Goal: Check status: Check status

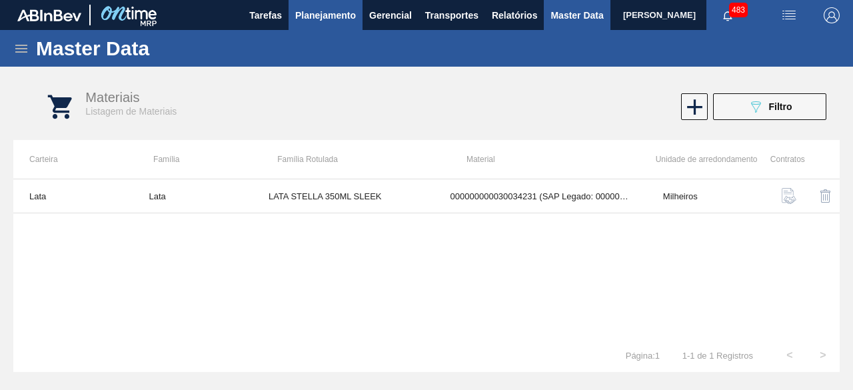
click at [327, 19] on span "Planejamento" at bounding box center [325, 15] width 61 height 16
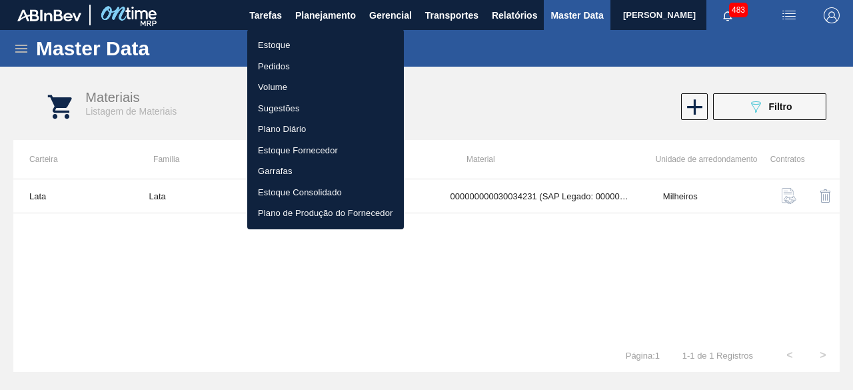
click at [272, 39] on li "Estoque" at bounding box center [325, 45] width 157 height 21
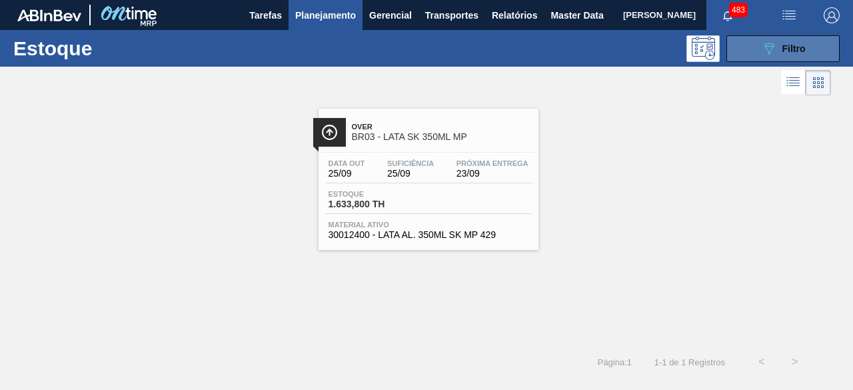
click at [779, 54] on div "089F7B8B-B2A5-4AFE-B5C0-19BA573D28AC Filtro" at bounding box center [783, 49] width 45 height 16
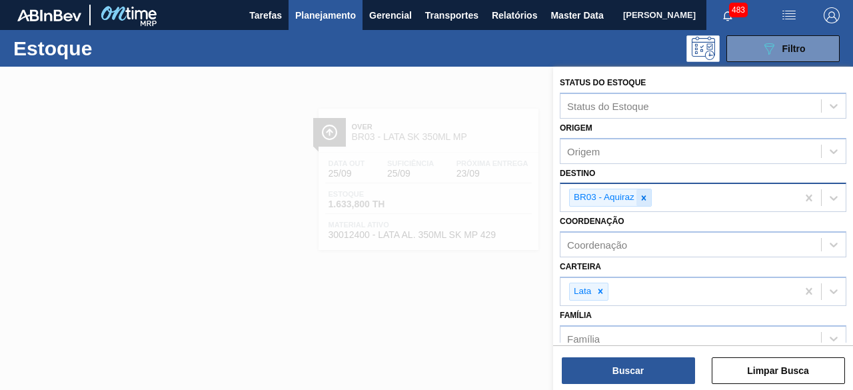
click at [643, 199] on icon at bounding box center [643, 197] width 9 height 9
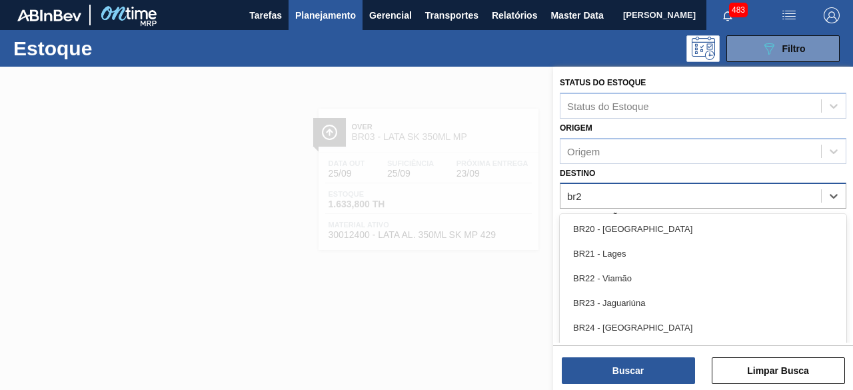
type input "br26"
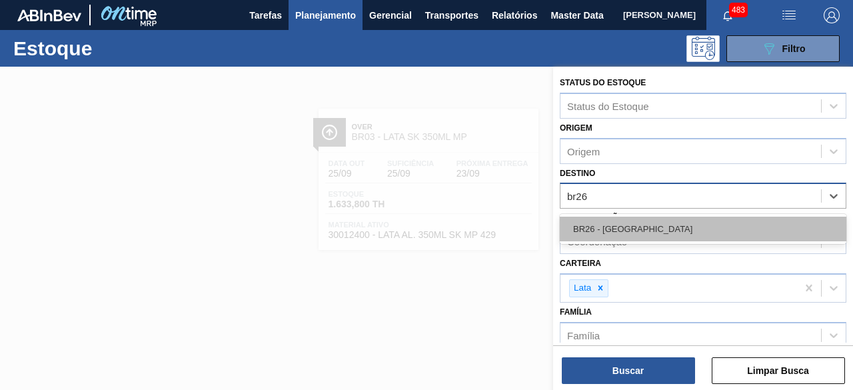
click at [628, 231] on div "BR26 - [GEOGRAPHIC_DATA]" at bounding box center [703, 229] width 287 height 25
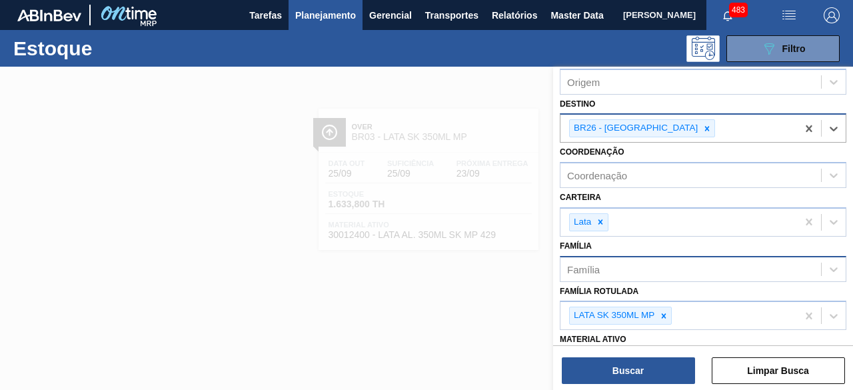
scroll to position [133, 0]
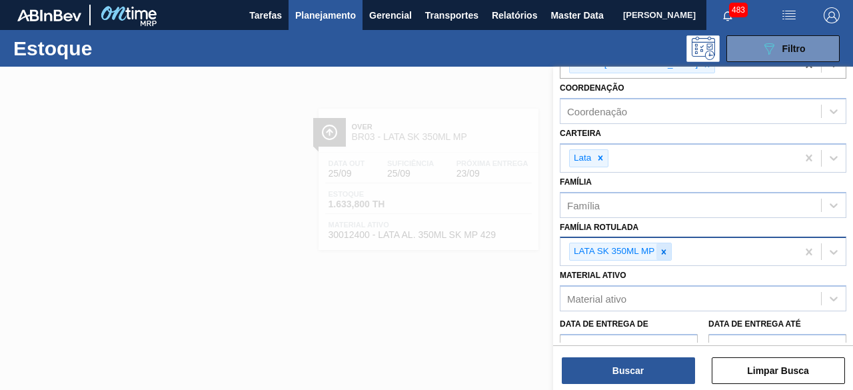
click at [665, 255] on div at bounding box center [664, 251] width 15 height 17
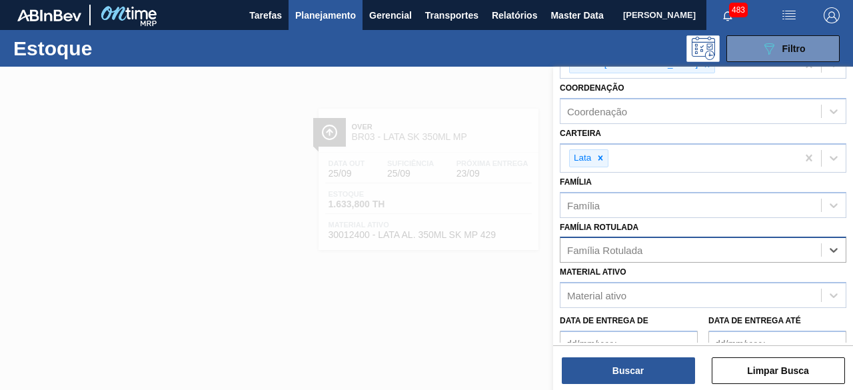
paste Rotulada "30029329"
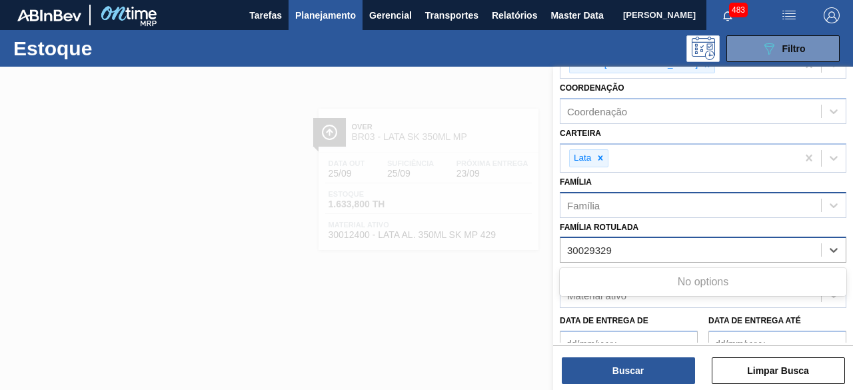
type Rotulada "30029329"
click at [666, 210] on div "Família" at bounding box center [691, 204] width 261 height 19
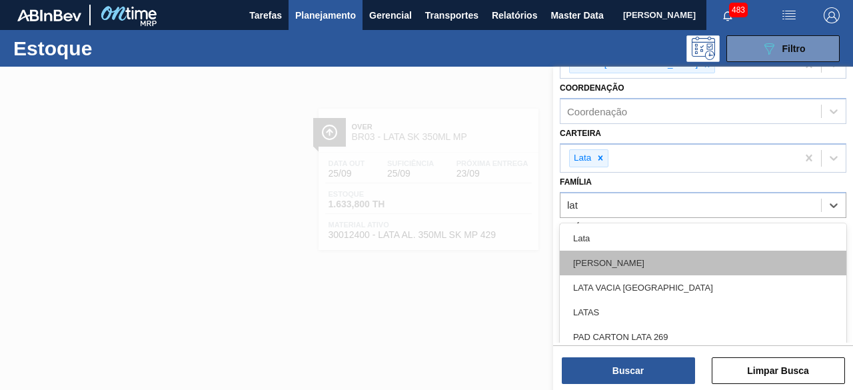
type input "lata"
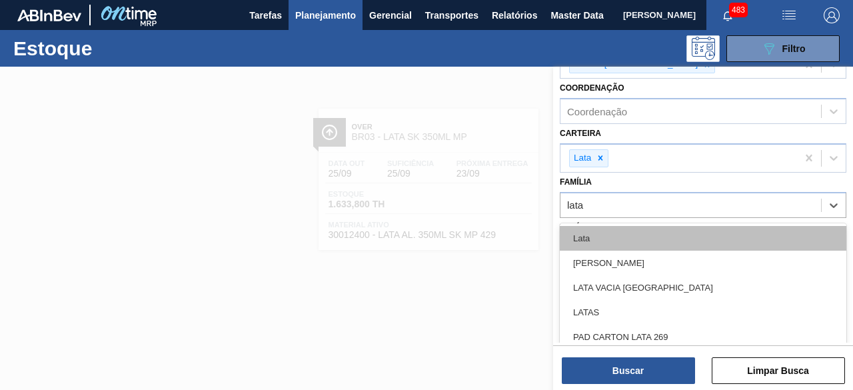
click at [616, 231] on div "Lata" at bounding box center [703, 238] width 287 height 25
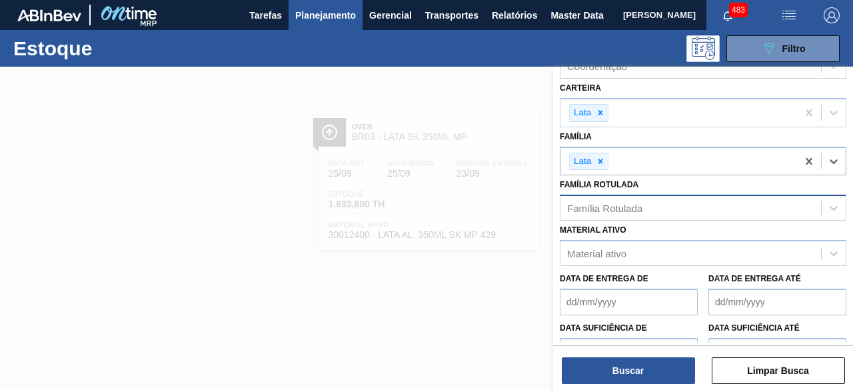
scroll to position [200, 0]
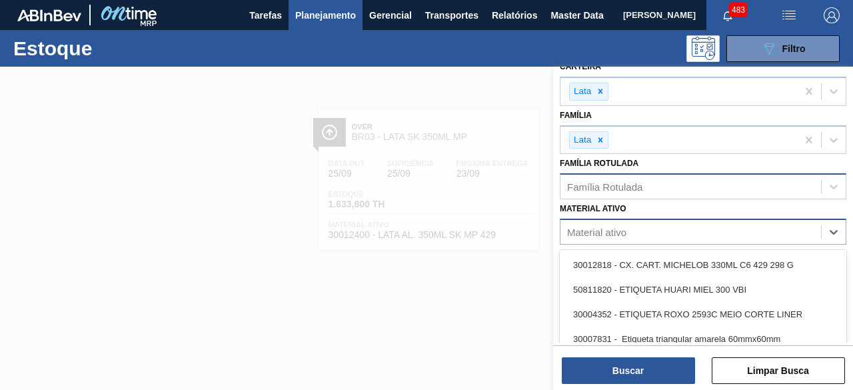
click at [629, 223] on div "Material ativo" at bounding box center [691, 232] width 261 height 19
paste ativo "30029329"
type ativo "30029329"
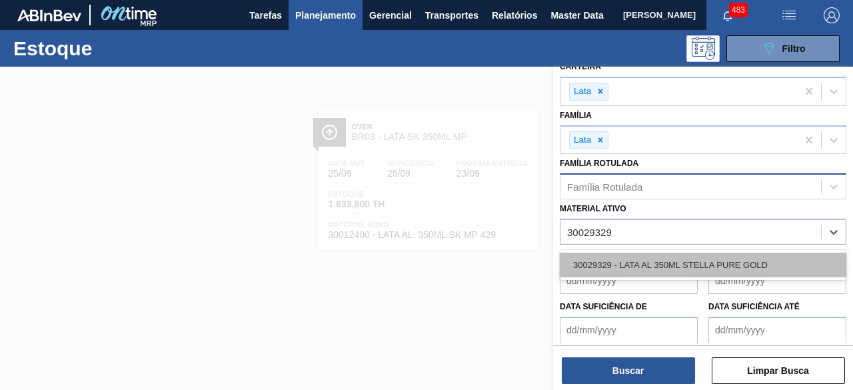
click at [632, 265] on div "30029329 - LATA AL 350ML STELLA PURE GOLD" at bounding box center [703, 265] width 287 height 25
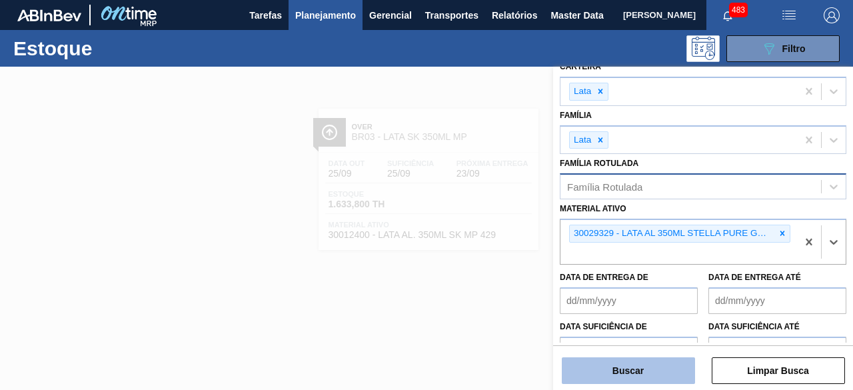
click at [645, 364] on button "Buscar" at bounding box center [628, 370] width 133 height 27
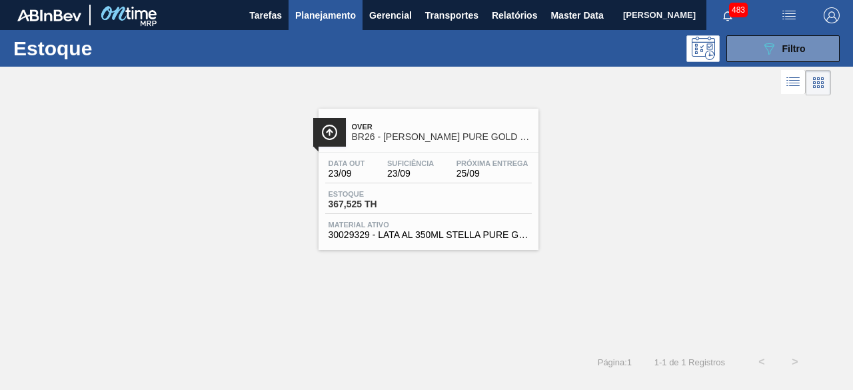
click at [456, 174] on div "Próxima Entrega 25/09" at bounding box center [492, 168] width 79 height 19
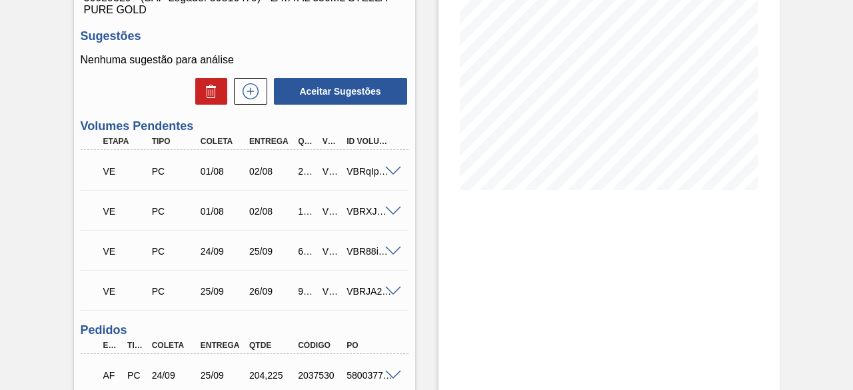
scroll to position [333, 0]
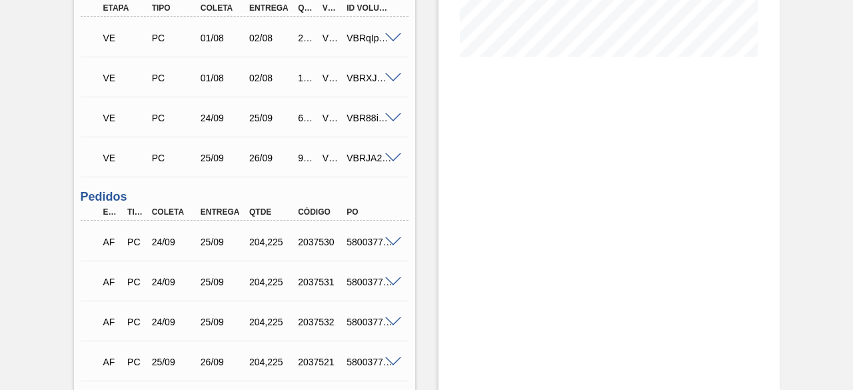
click at [395, 123] on span at bounding box center [393, 118] width 16 height 10
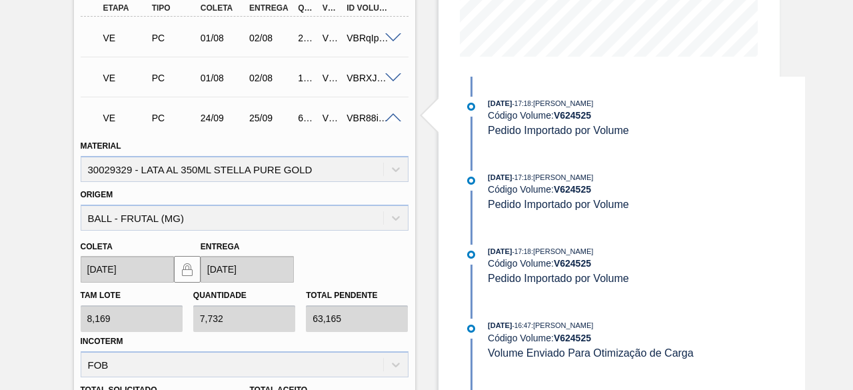
click at [386, 122] on span at bounding box center [393, 118] width 16 height 10
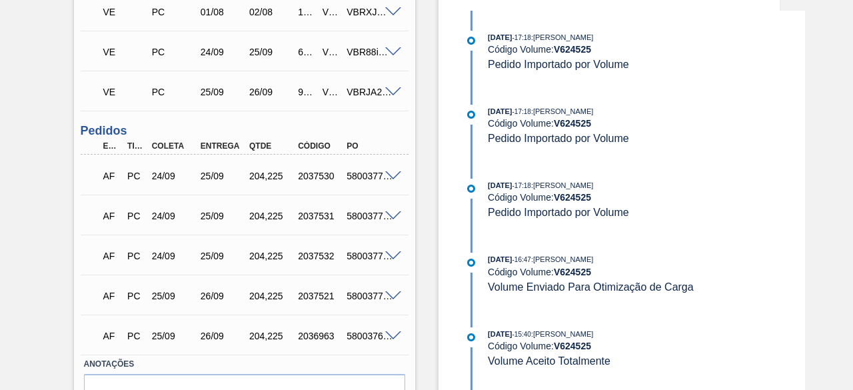
scroll to position [467, 0]
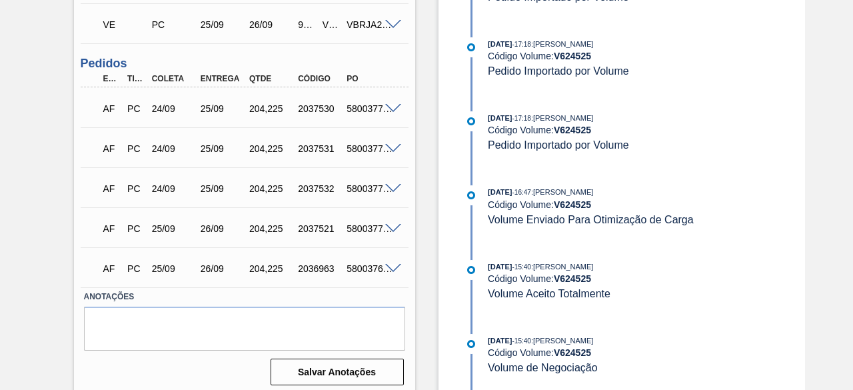
click at [391, 190] on span at bounding box center [393, 189] width 16 height 10
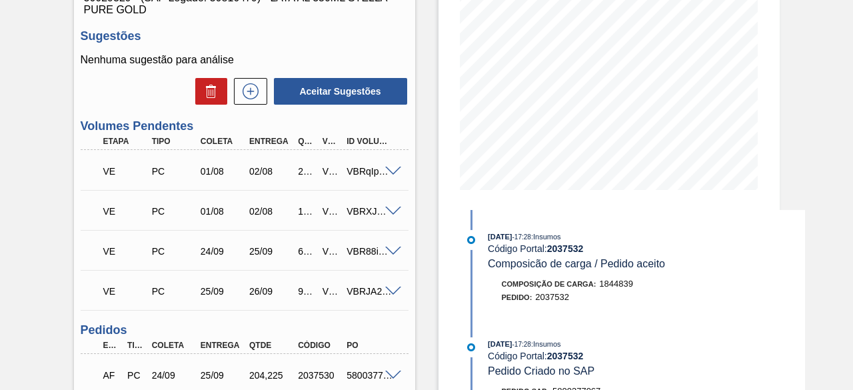
scroll to position [267, 0]
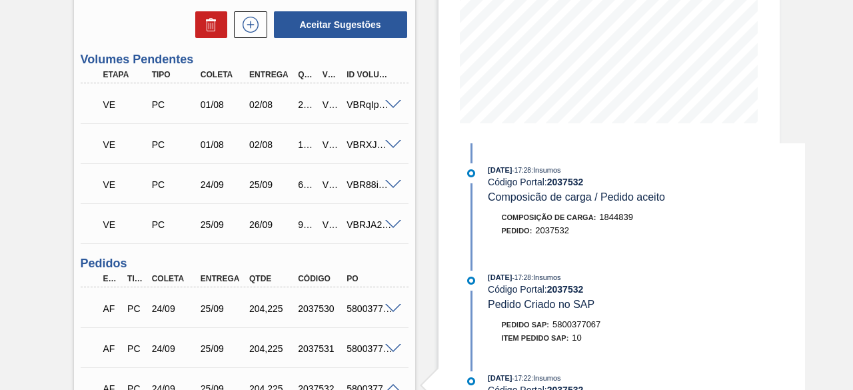
click at [395, 229] on span at bounding box center [393, 225] width 16 height 10
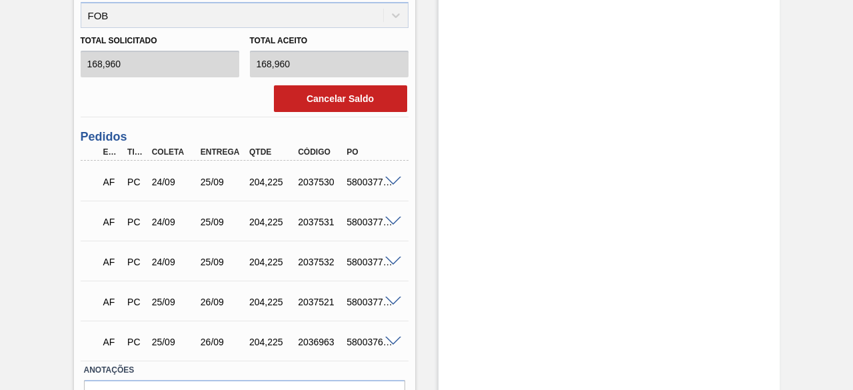
scroll to position [800, 0]
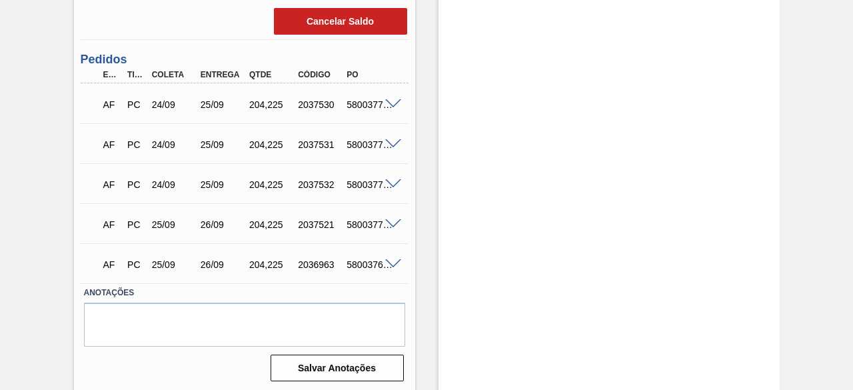
click at [357, 186] on div "5800377067" at bounding box center [369, 184] width 53 height 11
copy div "5800377067"
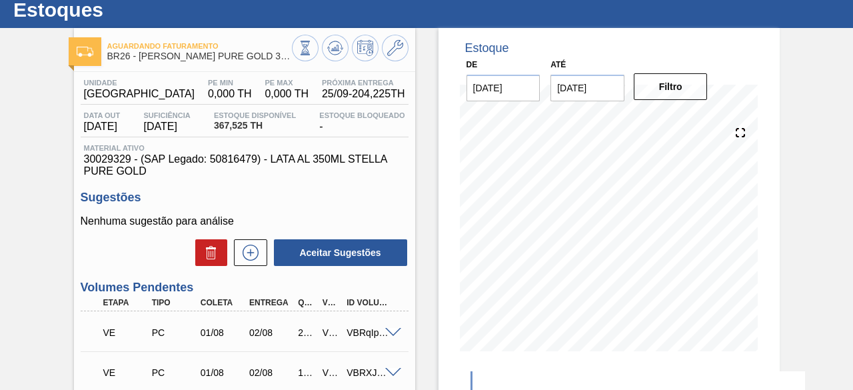
scroll to position [0, 0]
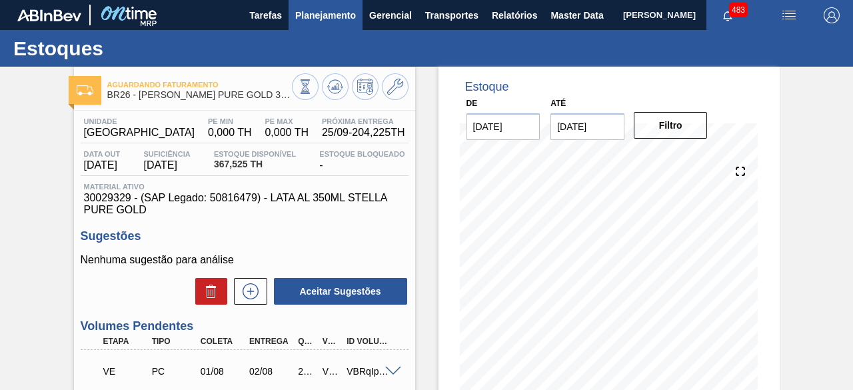
click at [325, 16] on span "Planejamento" at bounding box center [325, 15] width 61 height 16
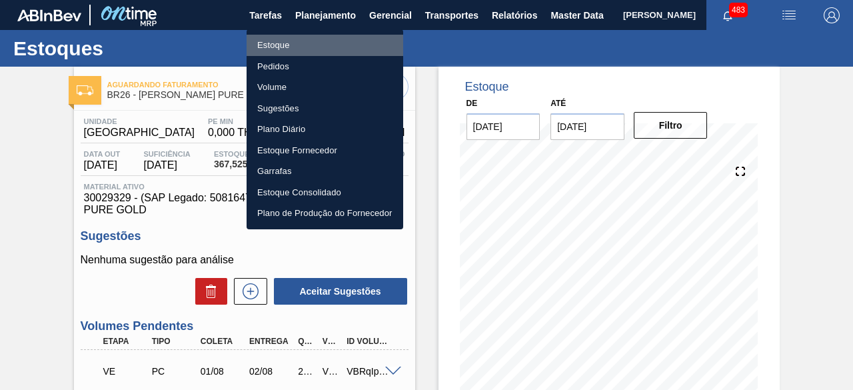
click at [287, 45] on li "Estoque" at bounding box center [325, 45] width 157 height 21
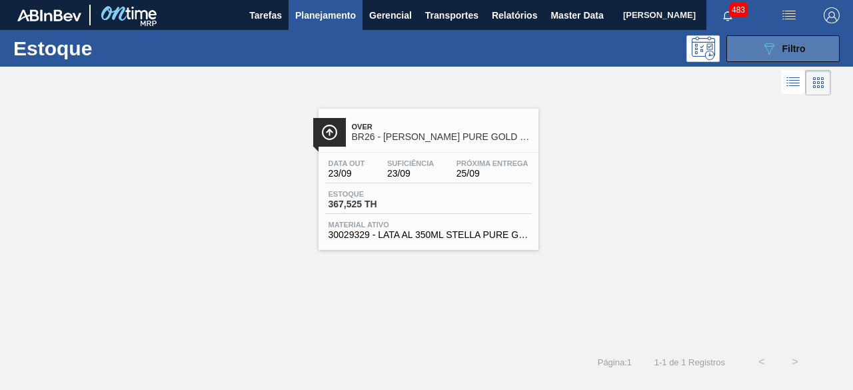
click at [780, 51] on div "089F7B8B-B2A5-4AFE-B5C0-19BA573D28AC Filtro" at bounding box center [783, 49] width 45 height 16
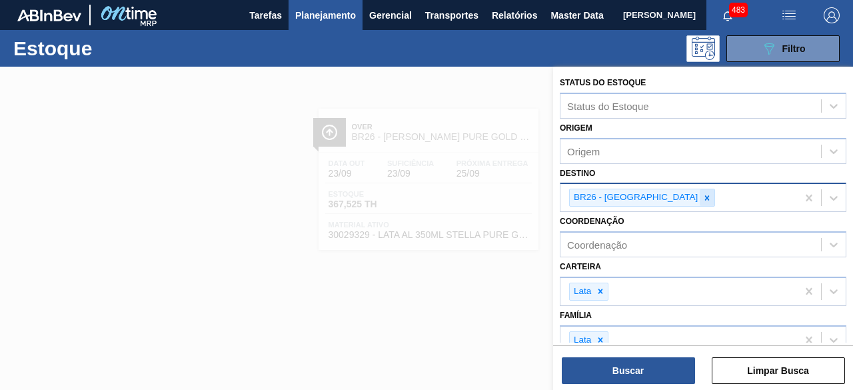
click at [703, 193] on icon at bounding box center [707, 197] width 9 height 9
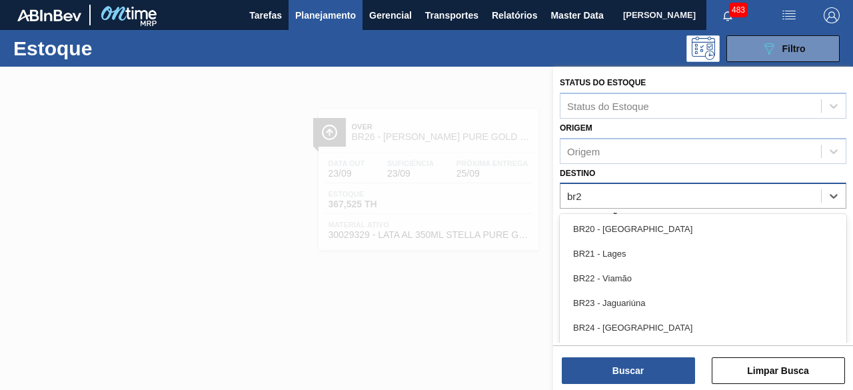
type input "br23"
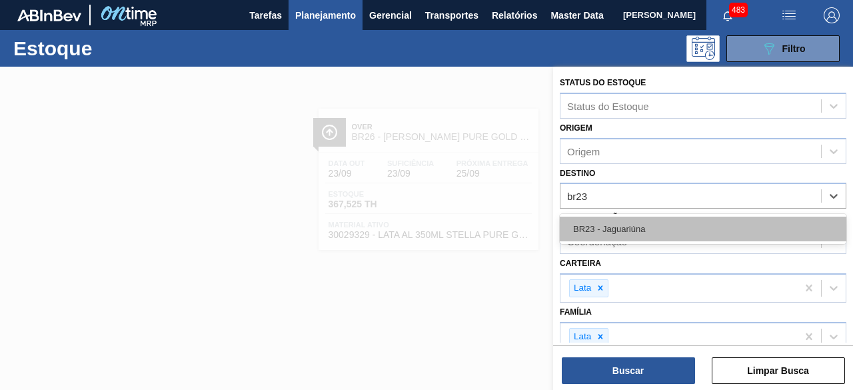
click at [657, 232] on div "BR23 - Jaguariúna" at bounding box center [703, 229] width 287 height 25
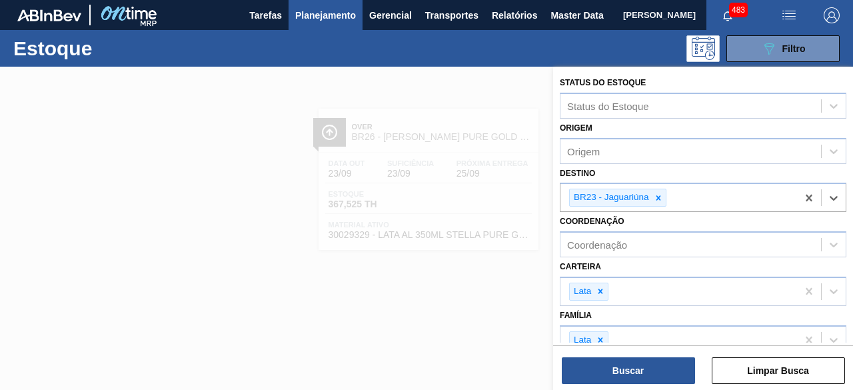
scroll to position [133, 0]
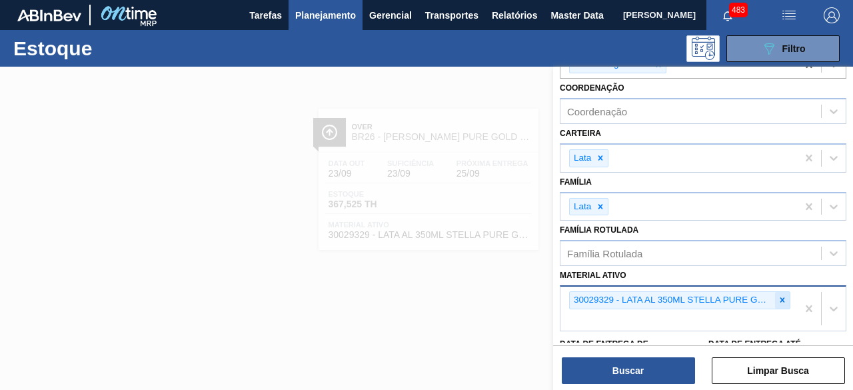
click at [786, 300] on div at bounding box center [782, 300] width 15 height 17
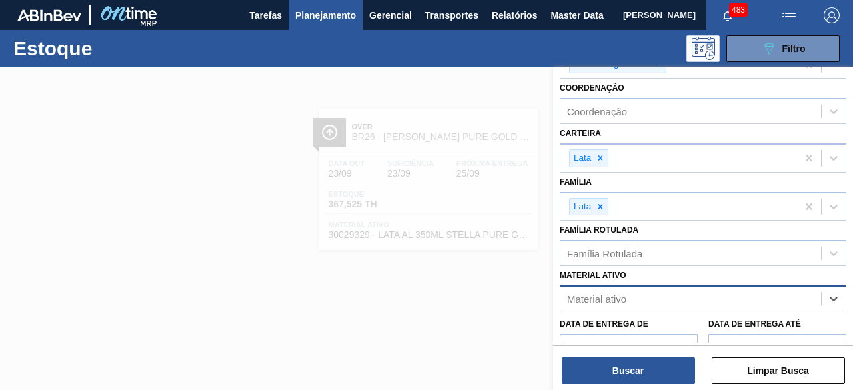
paste ativo "30012388"
type ativo "30012388"
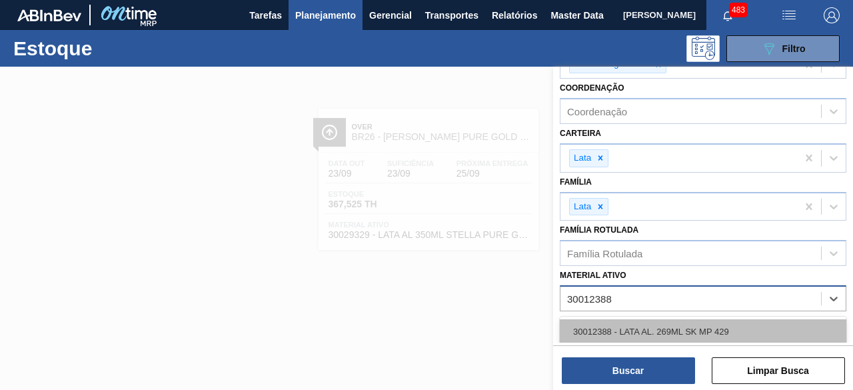
click at [733, 327] on div "30012388 - LATA AL. 269ML SK MP 429" at bounding box center [703, 331] width 287 height 25
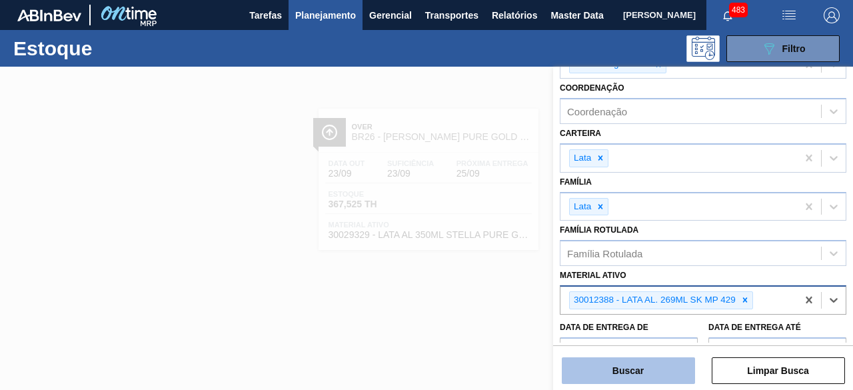
click at [685, 362] on button "Buscar" at bounding box center [628, 370] width 133 height 27
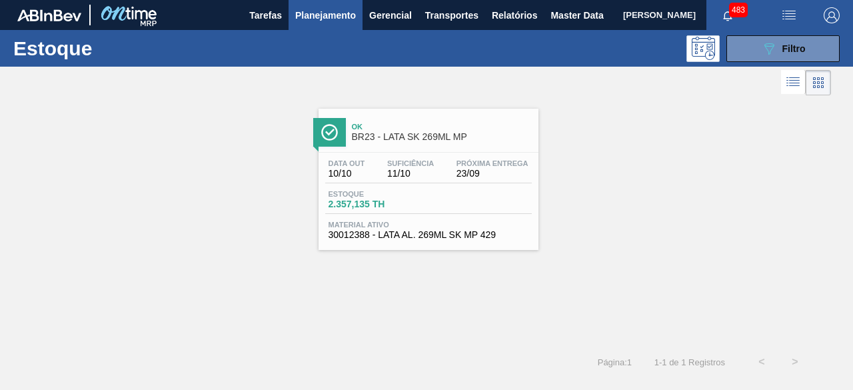
click at [384, 168] on div "Suficiência 11/10" at bounding box center [410, 168] width 53 height 19
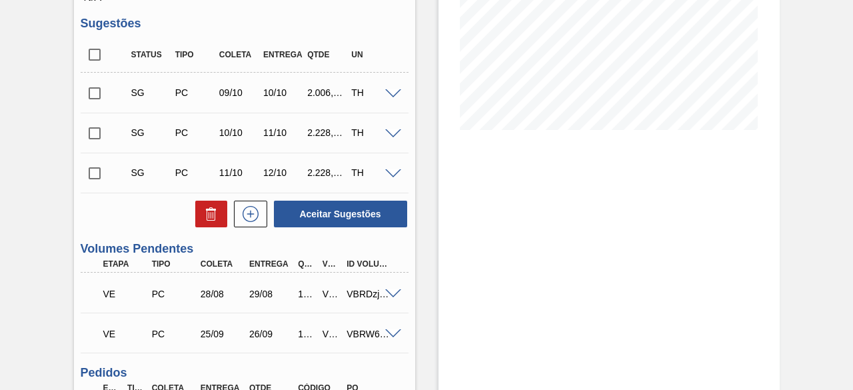
scroll to position [333, 0]
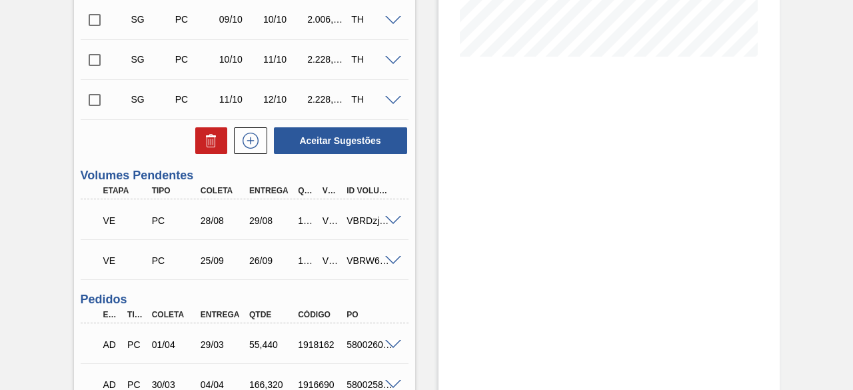
click at [391, 263] on span at bounding box center [393, 261] width 16 height 10
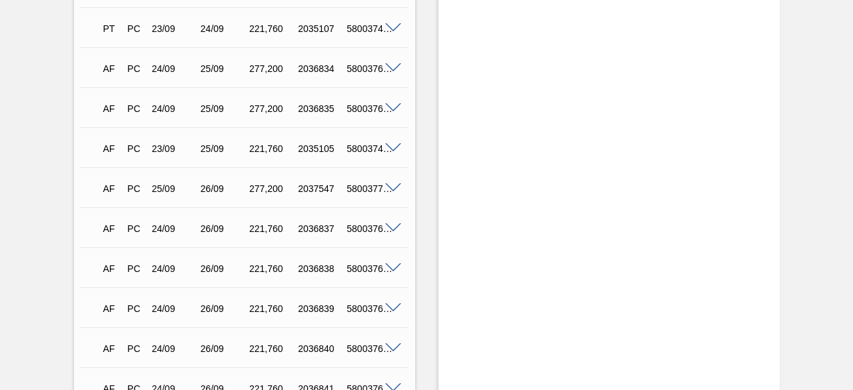
scroll to position [1733, 0]
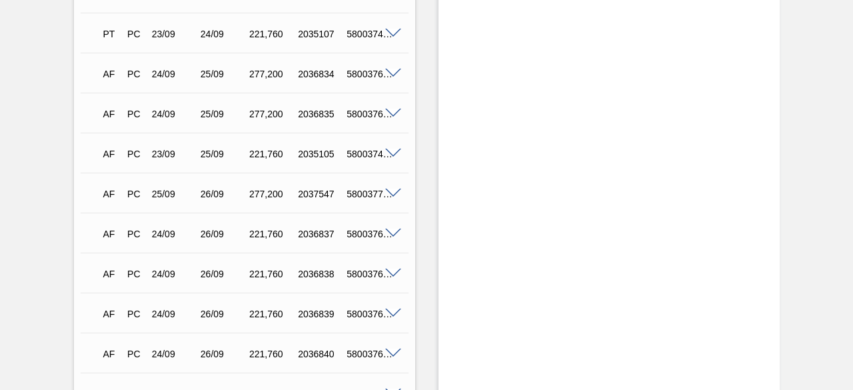
click at [396, 155] on span at bounding box center [393, 154] width 16 height 10
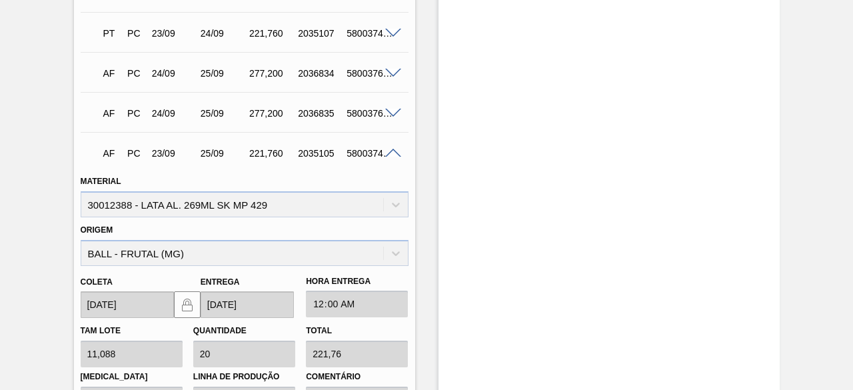
click at [390, 152] on span at bounding box center [393, 154] width 16 height 10
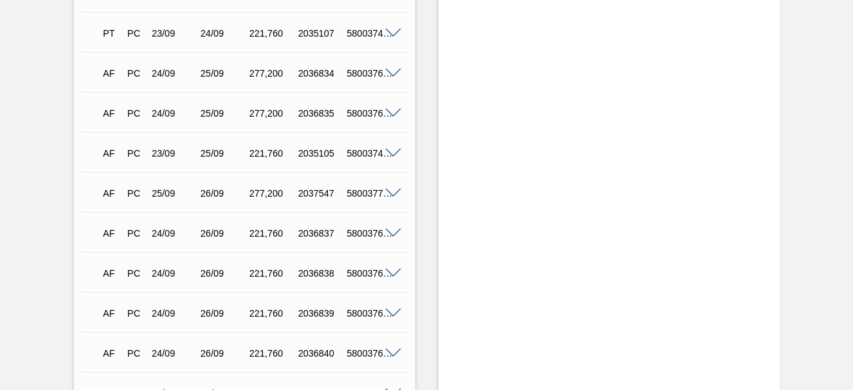
click at [392, 194] on span at bounding box center [393, 194] width 16 height 10
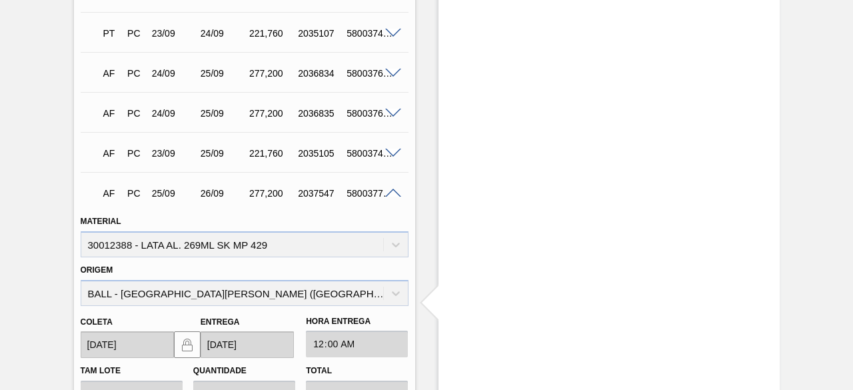
click at [357, 191] on div "5800377082" at bounding box center [369, 193] width 53 height 11
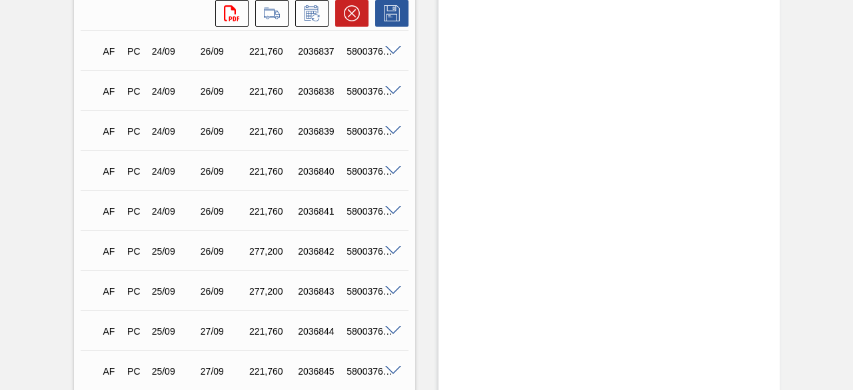
scroll to position [1938, 0]
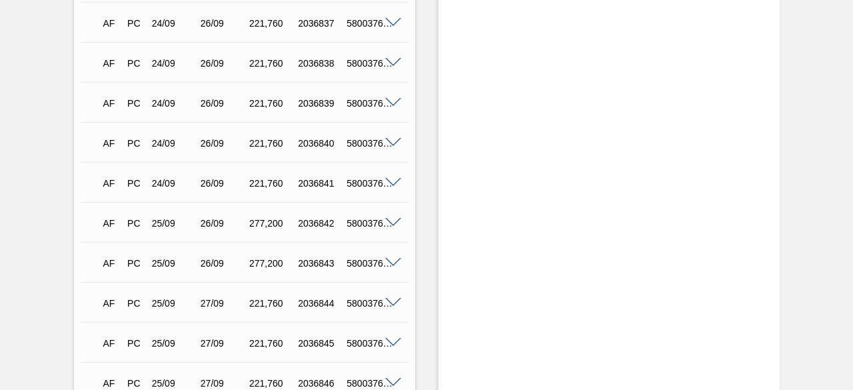
click at [393, 222] on span at bounding box center [393, 223] width 16 height 10
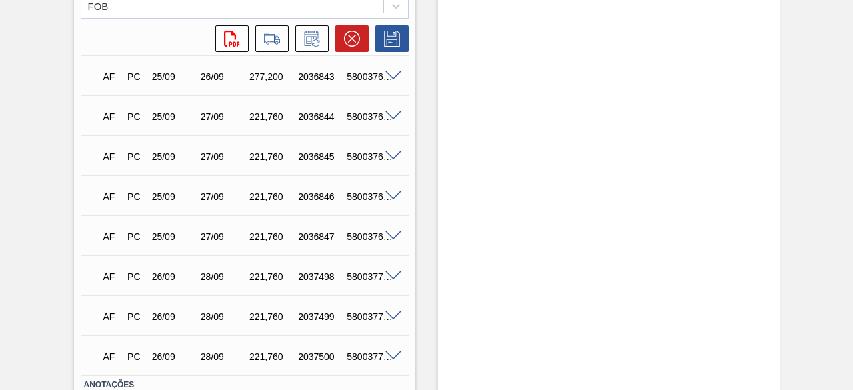
scroll to position [2204, 0]
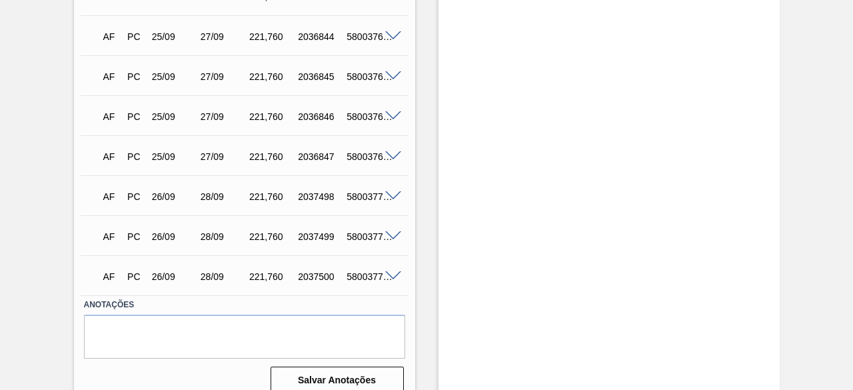
click at [390, 156] on span at bounding box center [393, 156] width 16 height 10
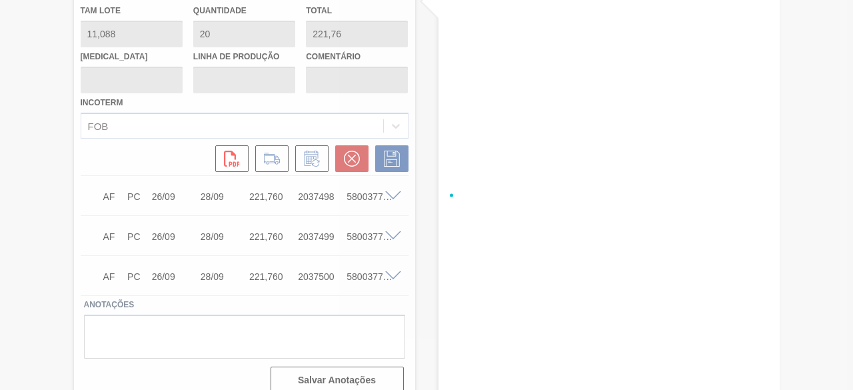
scroll to position [1882, 0]
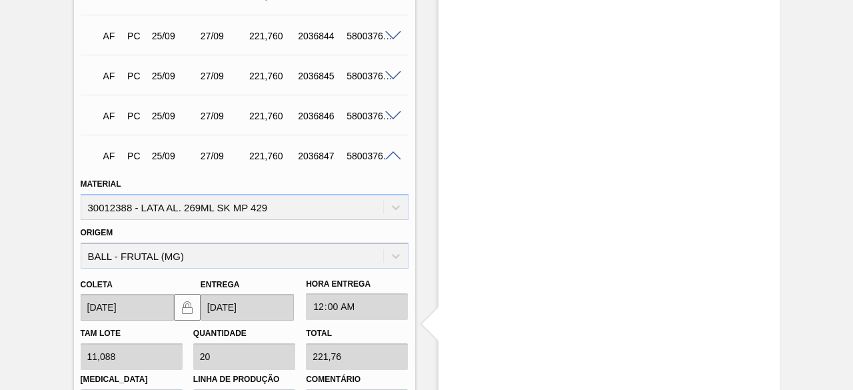
click at [392, 119] on span at bounding box center [393, 116] width 16 height 10
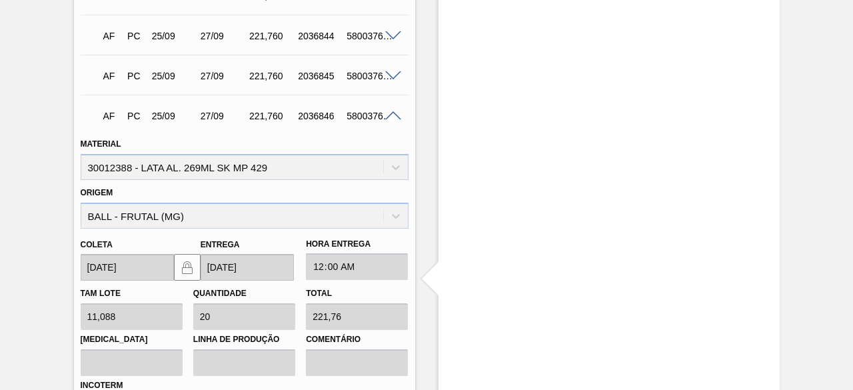
click at [392, 75] on span at bounding box center [393, 76] width 16 height 10
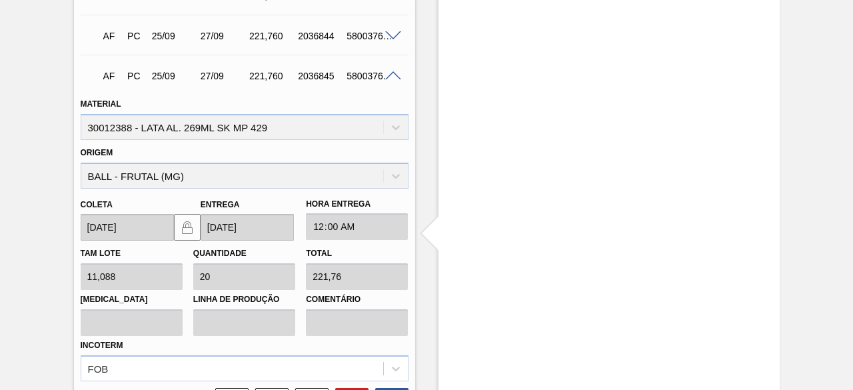
click at [393, 35] on span at bounding box center [393, 36] width 16 height 10
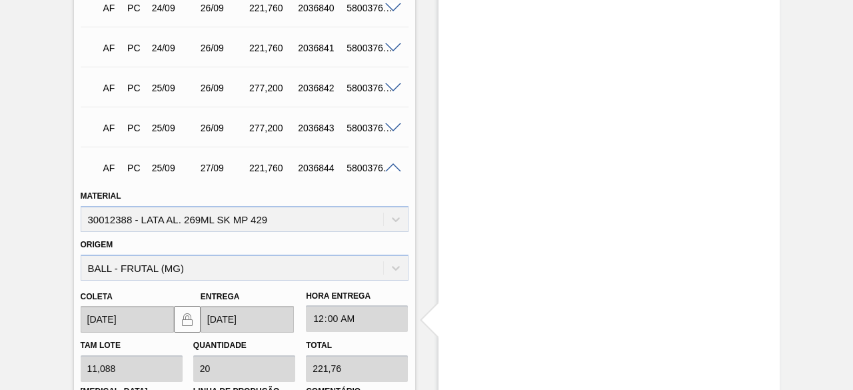
scroll to position [1748, 0]
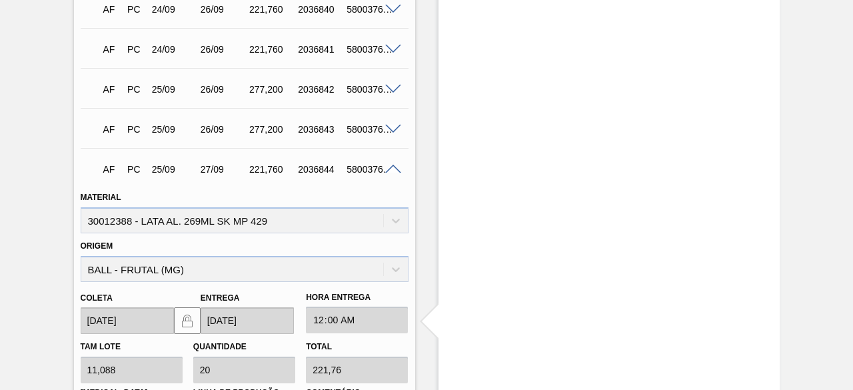
click at [393, 130] on span at bounding box center [393, 130] width 16 height 10
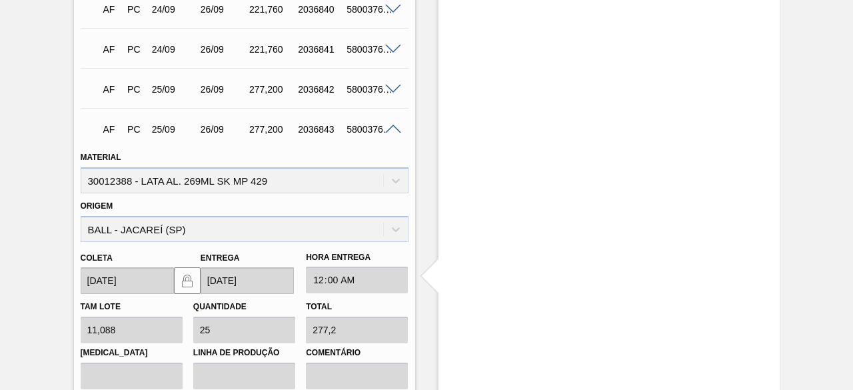
click at [393, 89] on span at bounding box center [393, 90] width 16 height 10
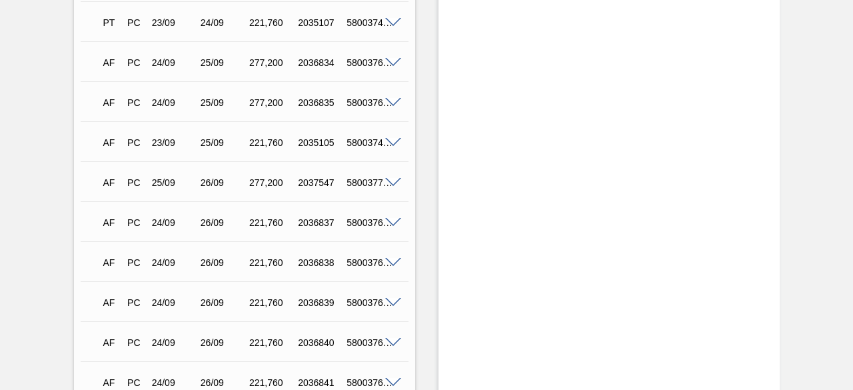
scroll to position [1348, 0]
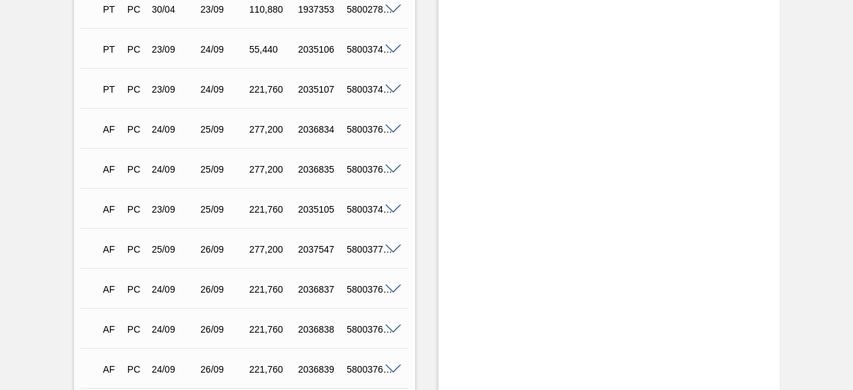
click at [393, 250] on span at bounding box center [393, 250] width 16 height 10
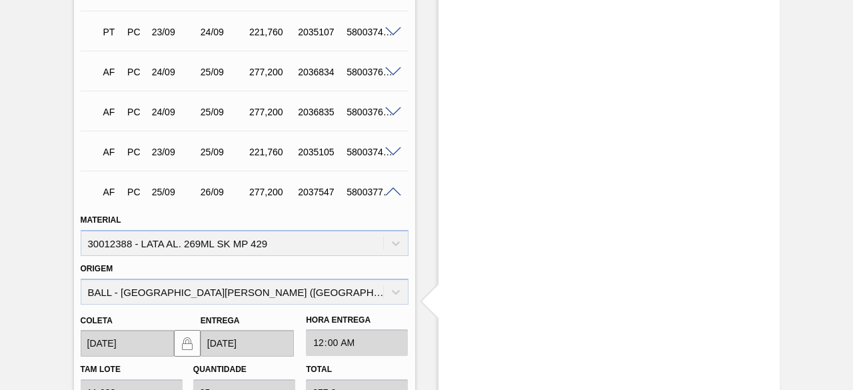
scroll to position [1415, 0]
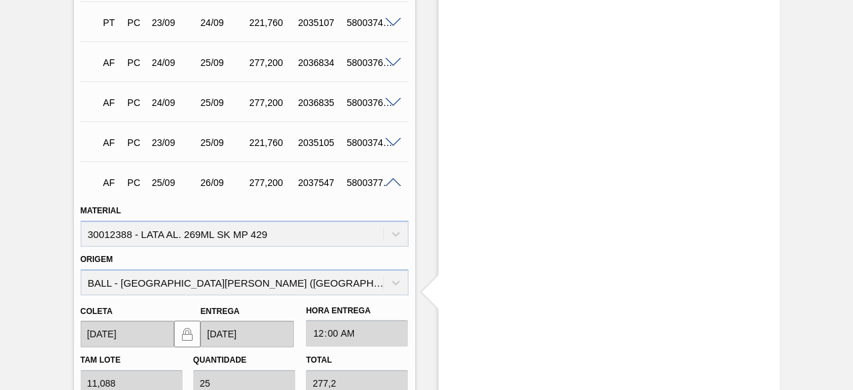
click at [363, 187] on div "5800377082" at bounding box center [369, 182] width 53 height 11
copy div "5800377082"
